Goal: Task Accomplishment & Management: Use online tool/utility

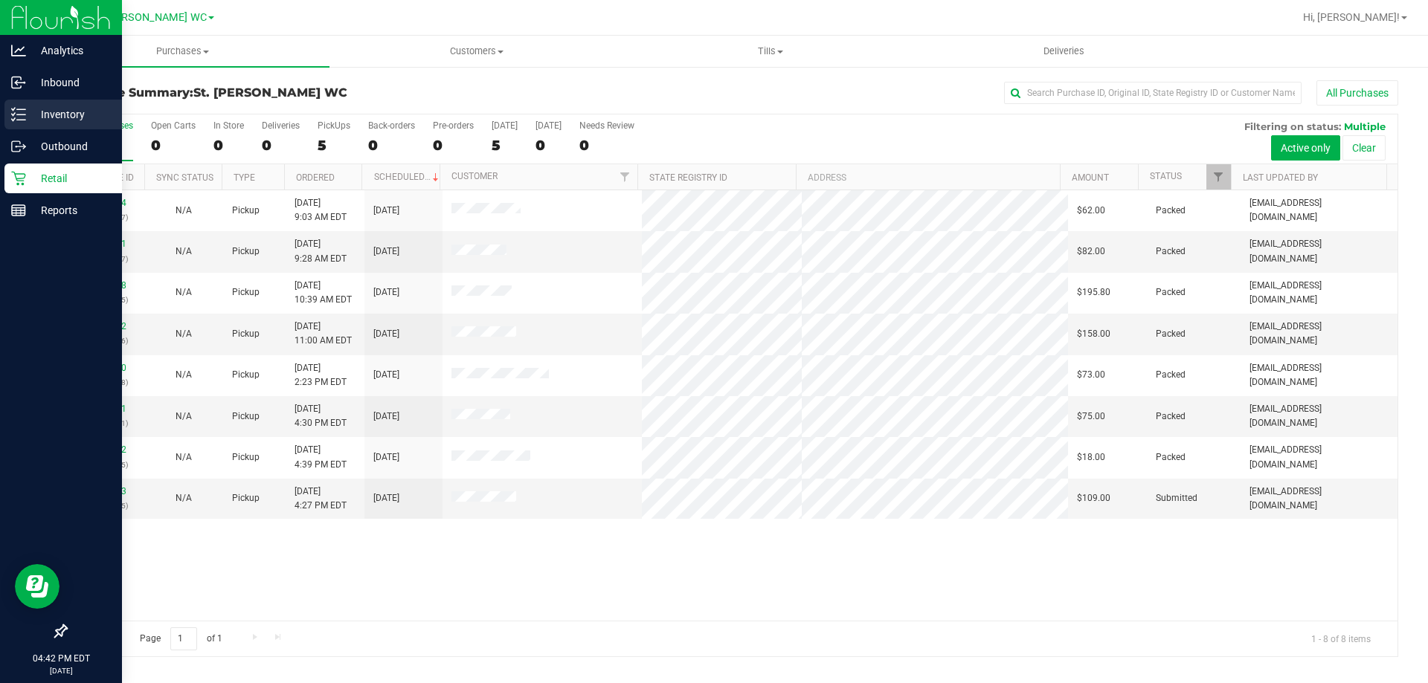
click at [13, 123] on div "Inventory" at bounding box center [63, 115] width 118 height 30
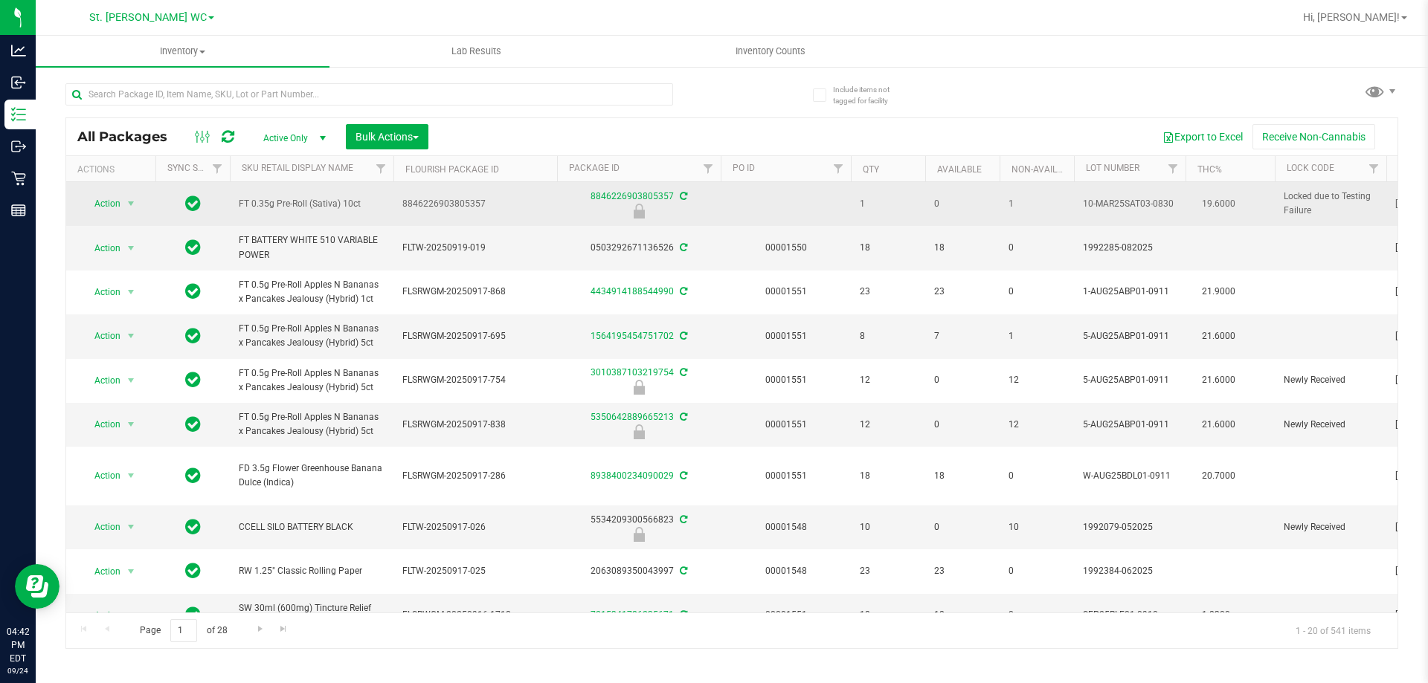
click at [321, 211] on td "FT 0.35g Pre-Roll (Sativa) 10ct" at bounding box center [312, 204] width 164 height 44
click at [321, 209] on span "FT 0.35g Pre-Roll (Sativa) 10ct" at bounding box center [312, 204] width 146 height 14
click at [316, 204] on span "FT 0.35g Pre-Roll (Sativa) 10ct" at bounding box center [312, 204] width 146 height 14
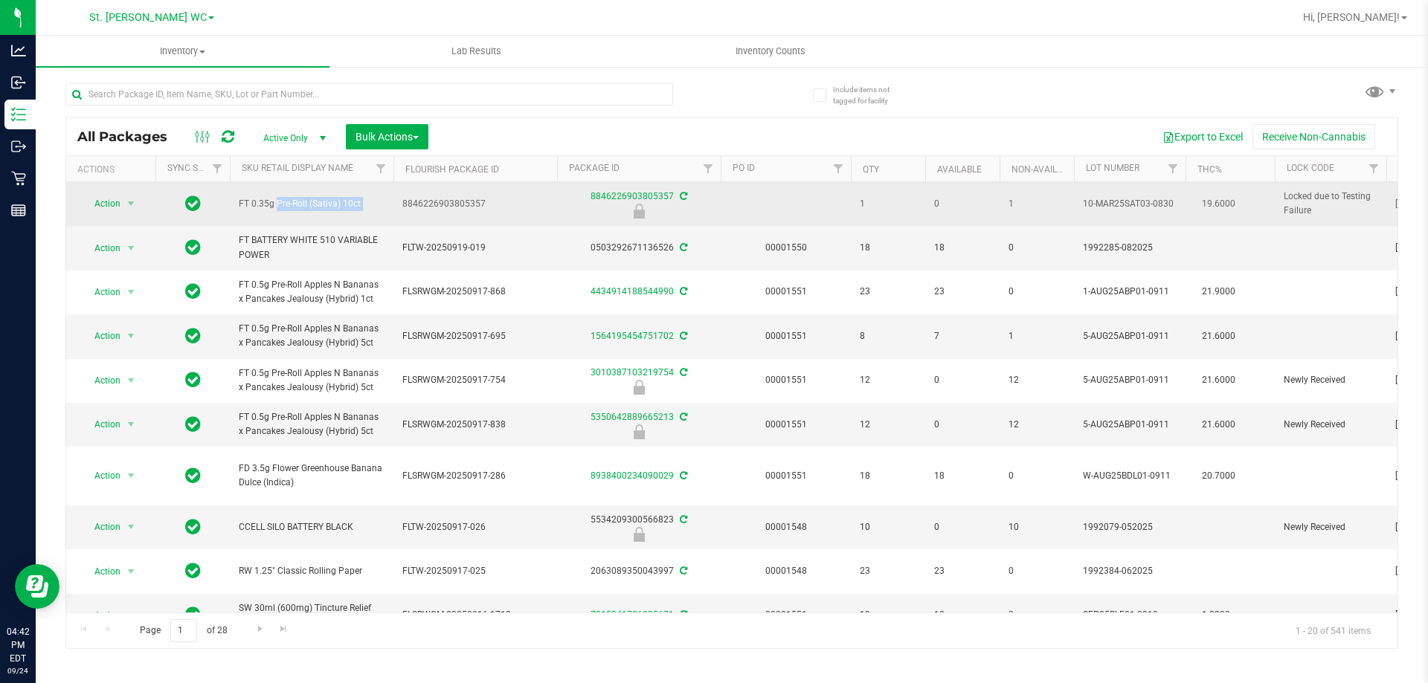
click at [316, 204] on span "FT 0.35g Pre-Roll (Sativa) 10ct" at bounding box center [312, 204] width 146 height 14
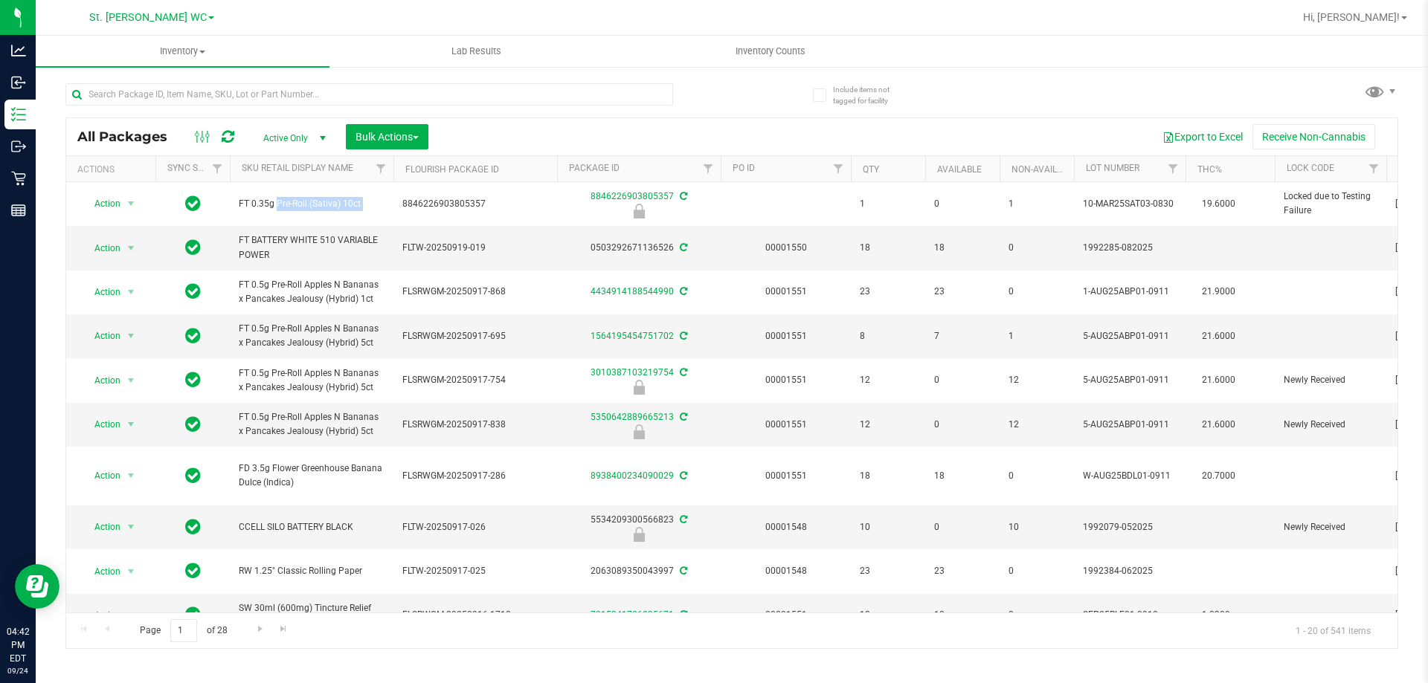
copy tr "FT 0.35g Pre-Roll (Sativa) 10ct"
click at [267, 85] on input "text" at bounding box center [369, 94] width 608 height 22
paste input "FT 0.35g Pre-Roll (Sativa) 10ct"
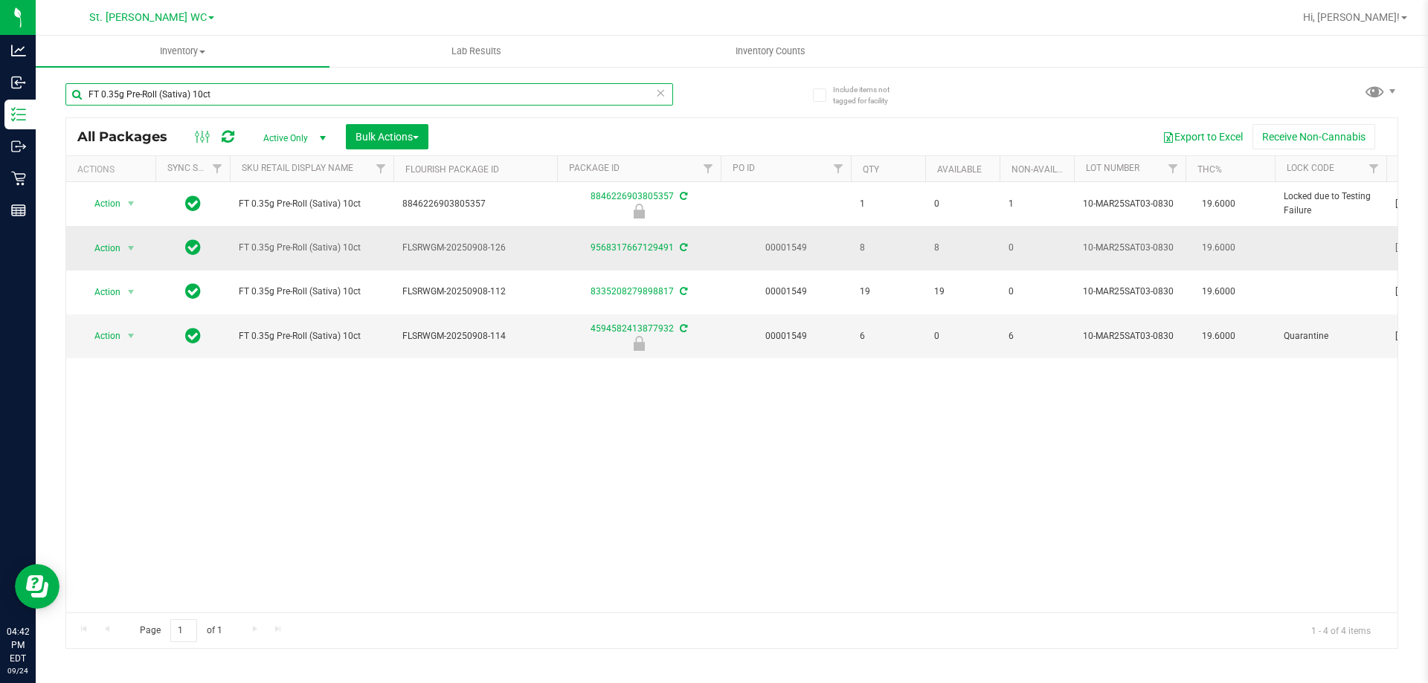
type input "FT 0.35g Pre-Roll (Sativa) 10ct"
click at [144, 248] on div "Action Action Adjust qty Create package Edit attributes Global inventory Locate…" at bounding box center [110, 248] width 71 height 21
click at [131, 242] on span "select" at bounding box center [131, 248] width 12 height 12
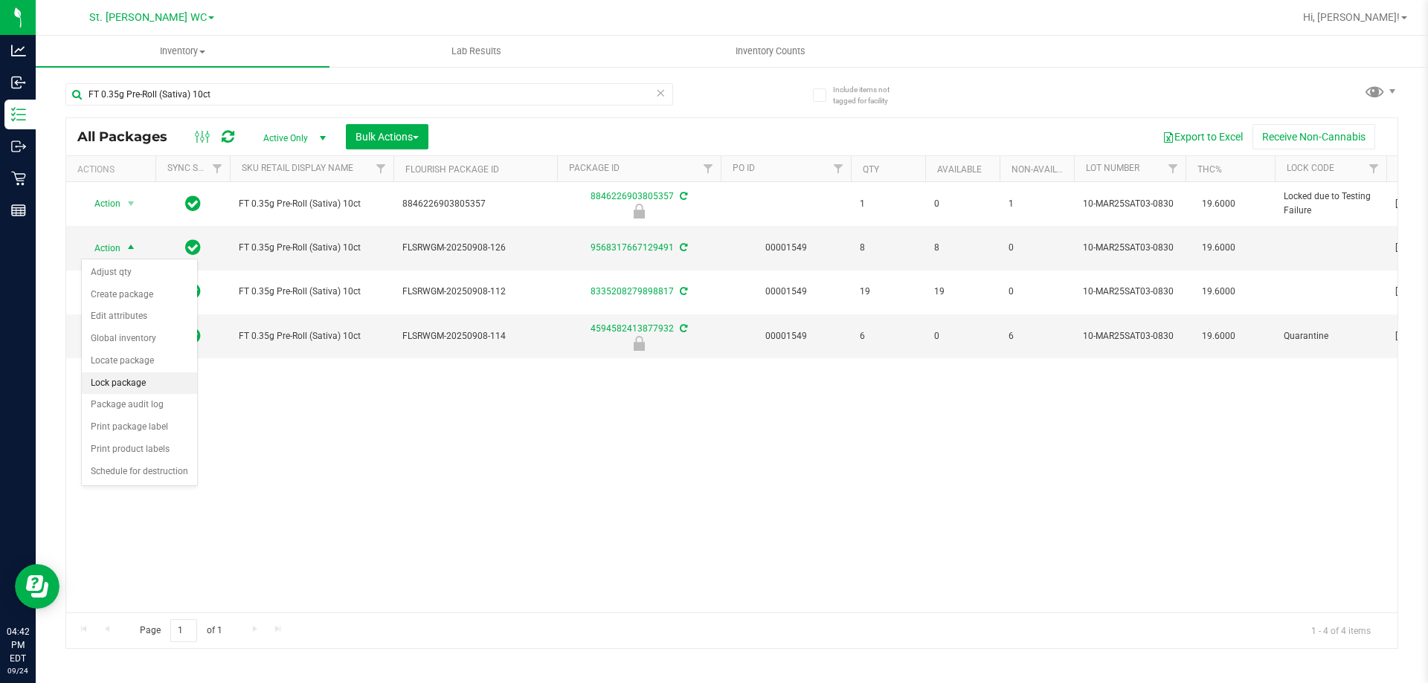
click at [141, 390] on li "Lock package" at bounding box center [139, 384] width 115 height 22
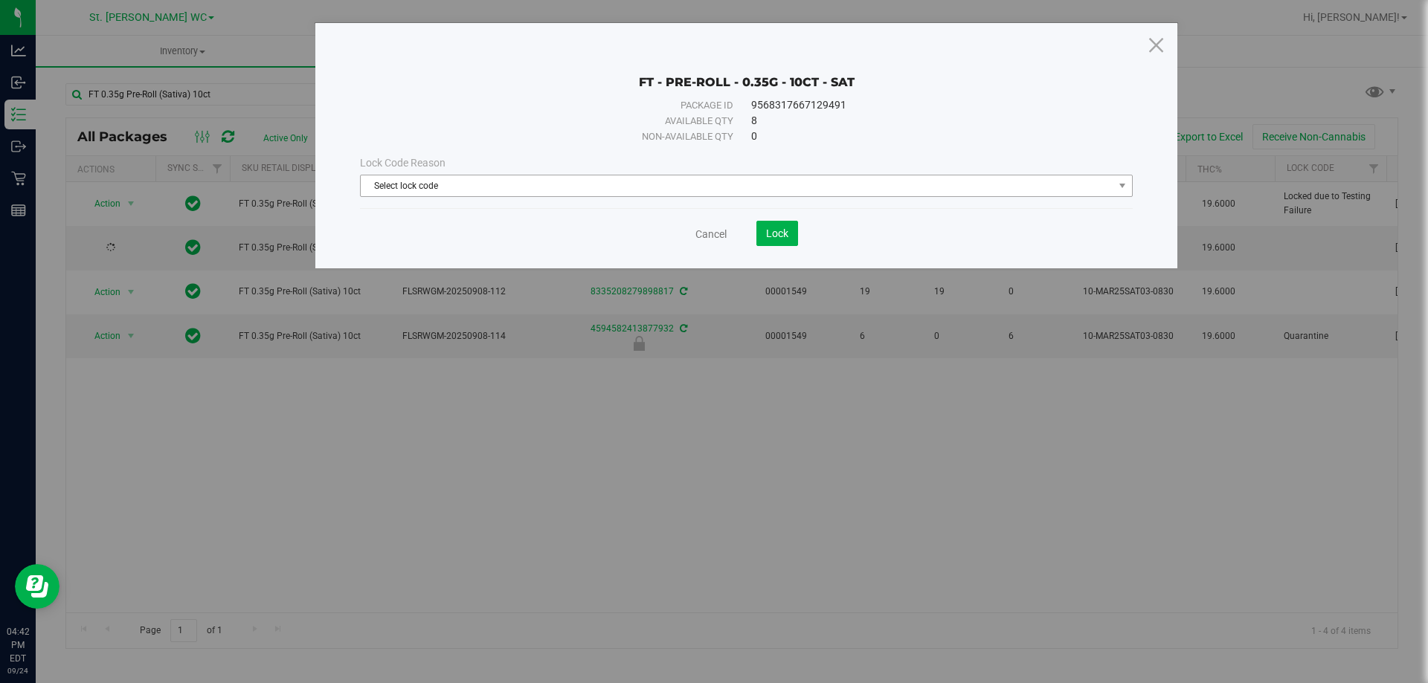
click at [445, 188] on span "Select lock code" at bounding box center [737, 186] width 753 height 21
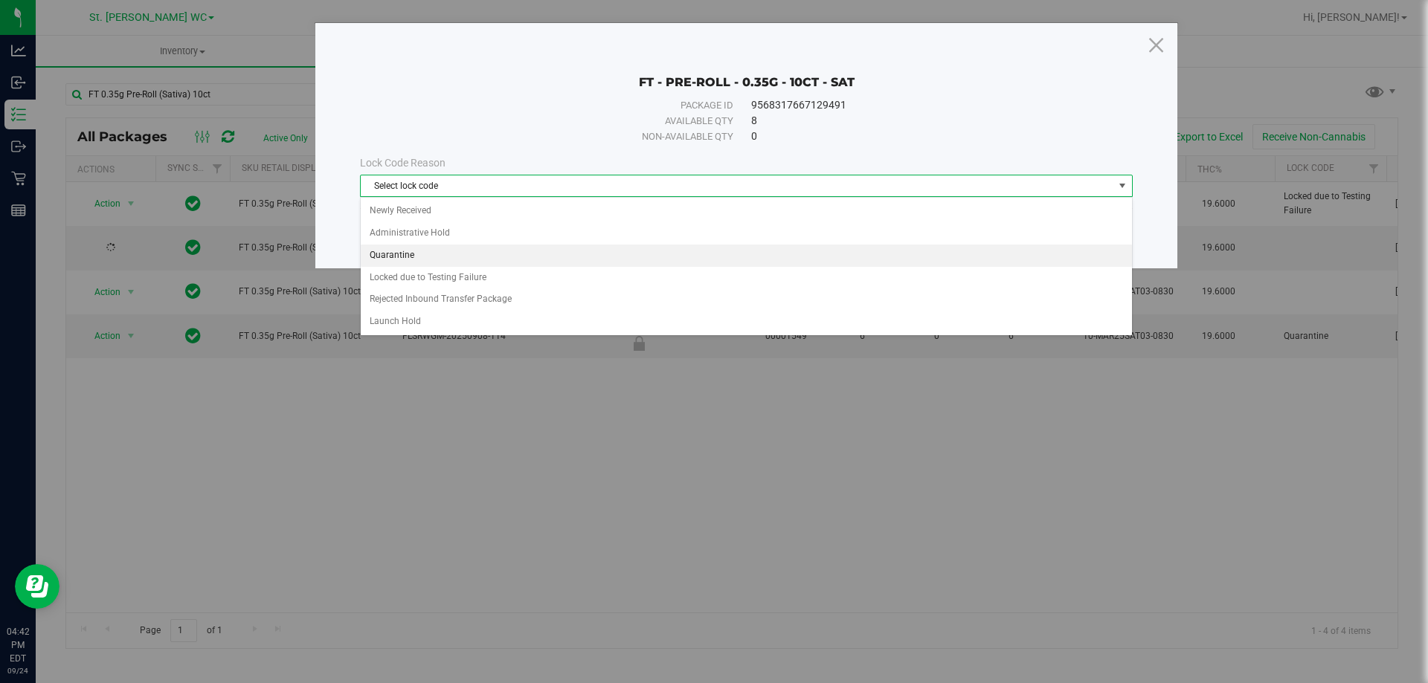
click at [412, 254] on li "Quarantine" at bounding box center [746, 256] width 771 height 22
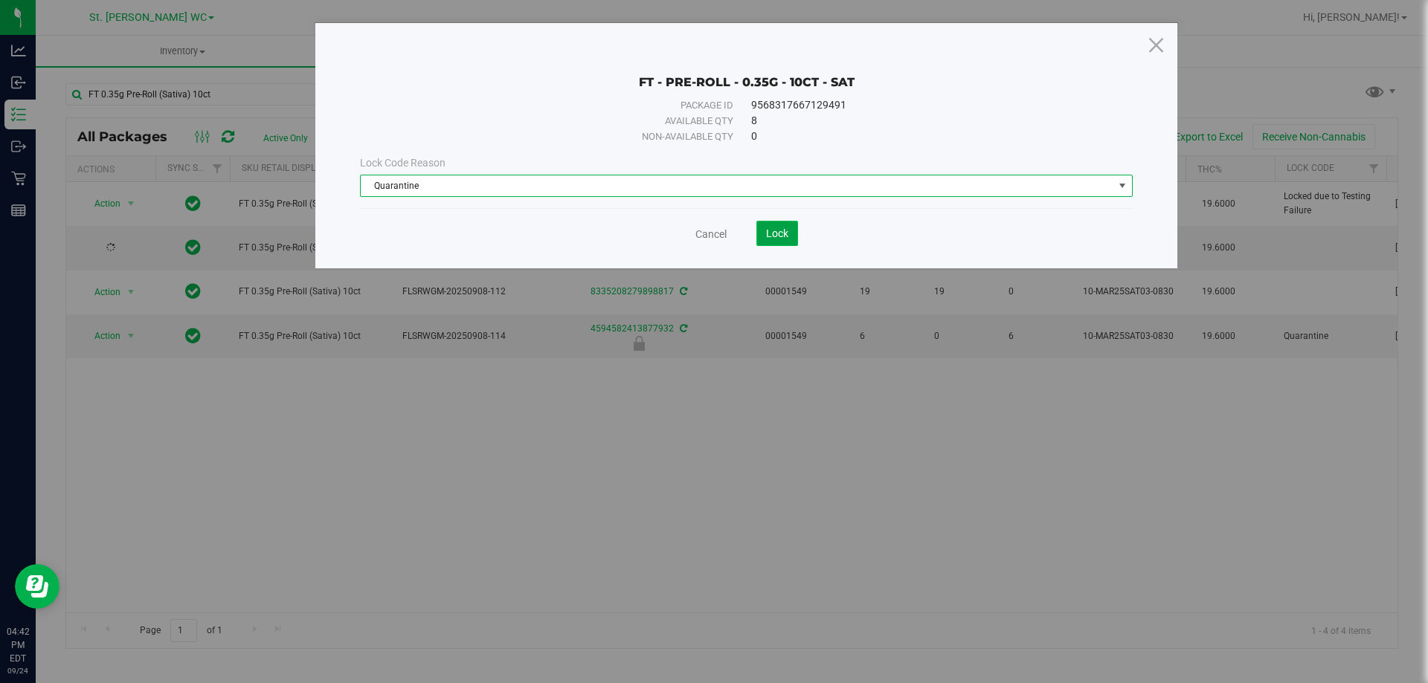
click at [774, 242] on button "Lock" at bounding box center [777, 233] width 42 height 25
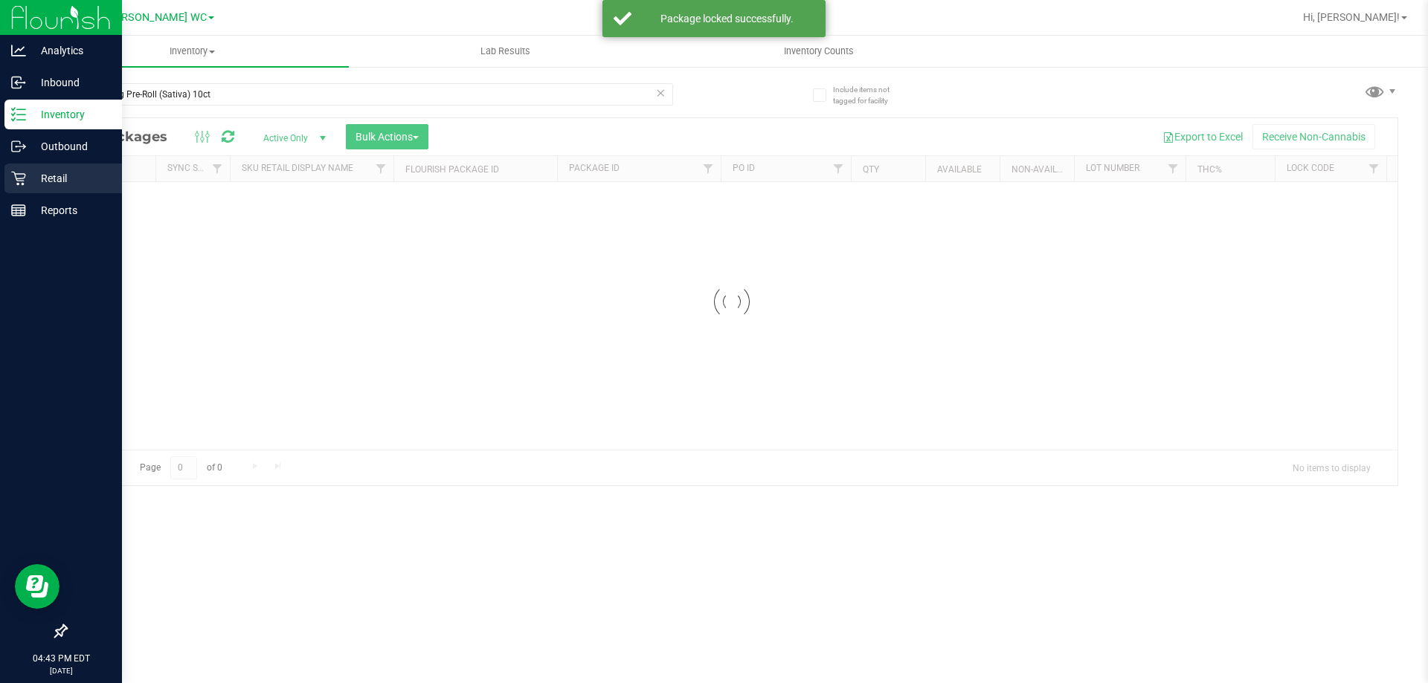
click at [27, 176] on p "Retail" at bounding box center [70, 179] width 89 height 18
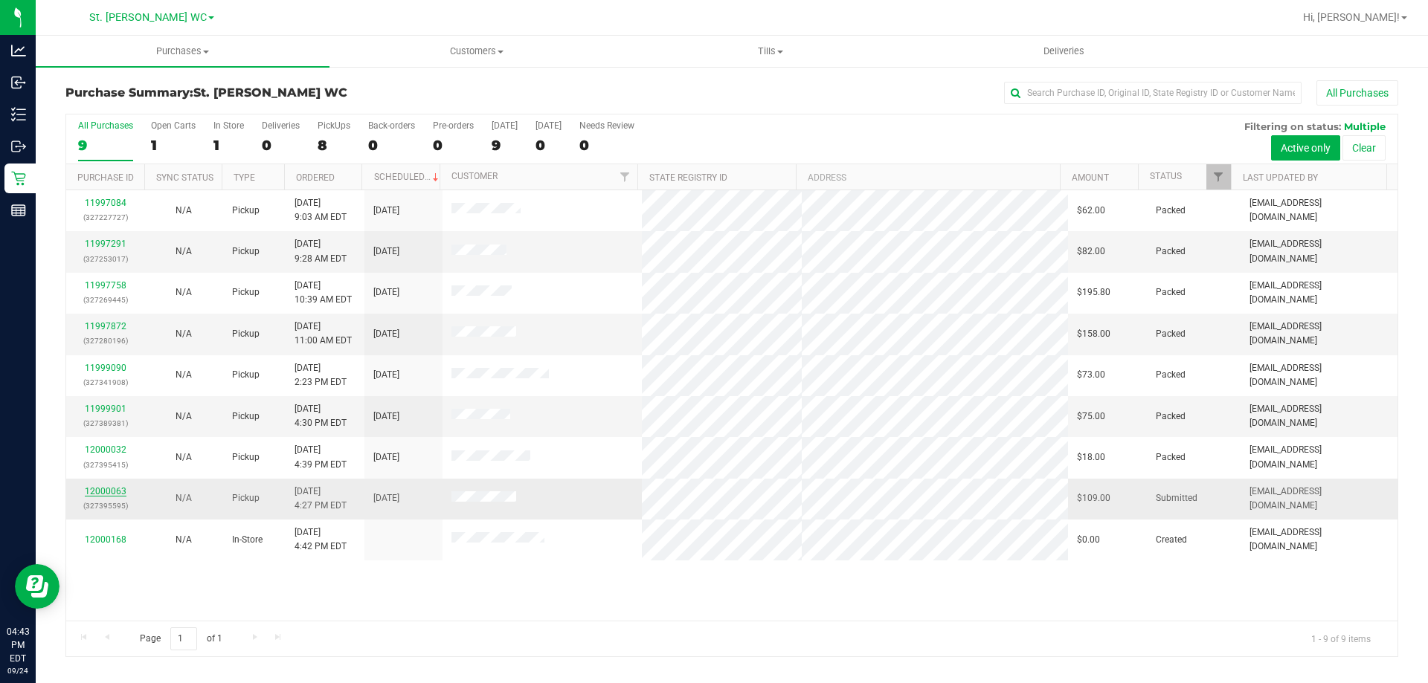
click at [112, 486] on link "12000063" at bounding box center [106, 491] width 42 height 10
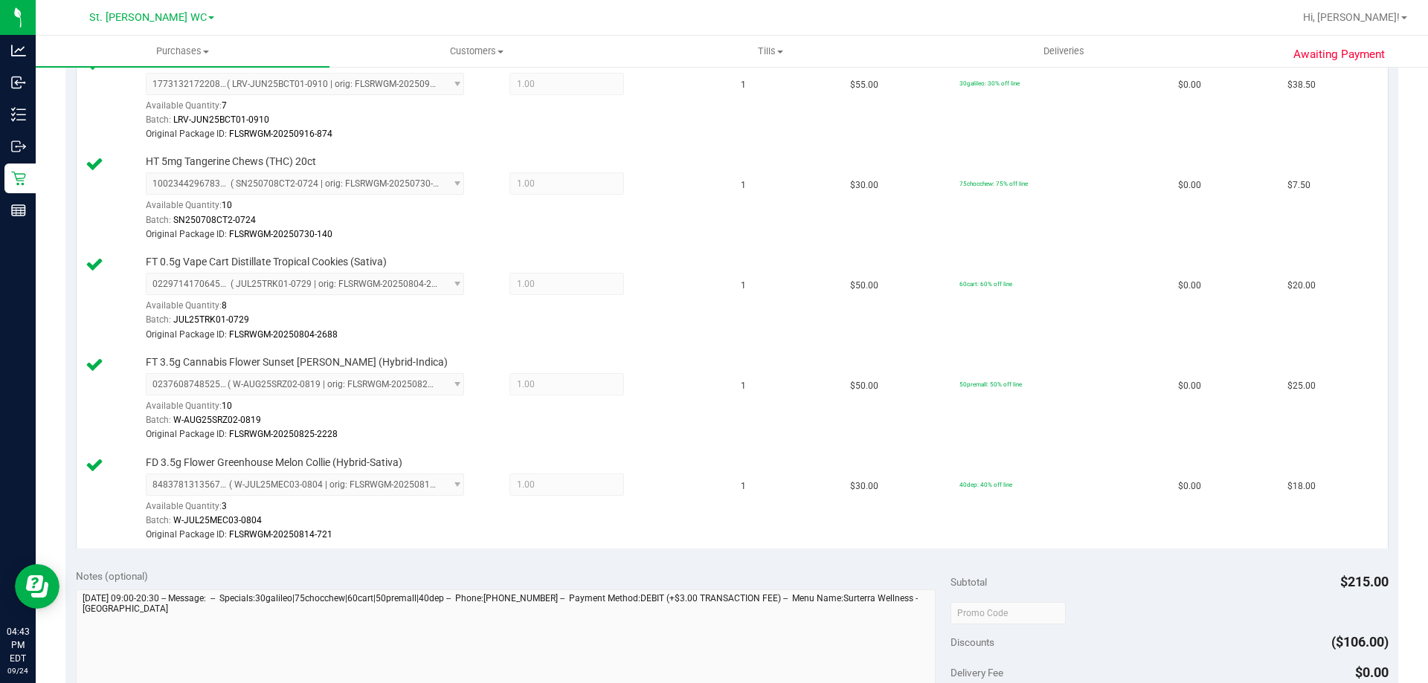
scroll to position [149, 0]
